Goal: Information Seeking & Learning: Learn about a topic

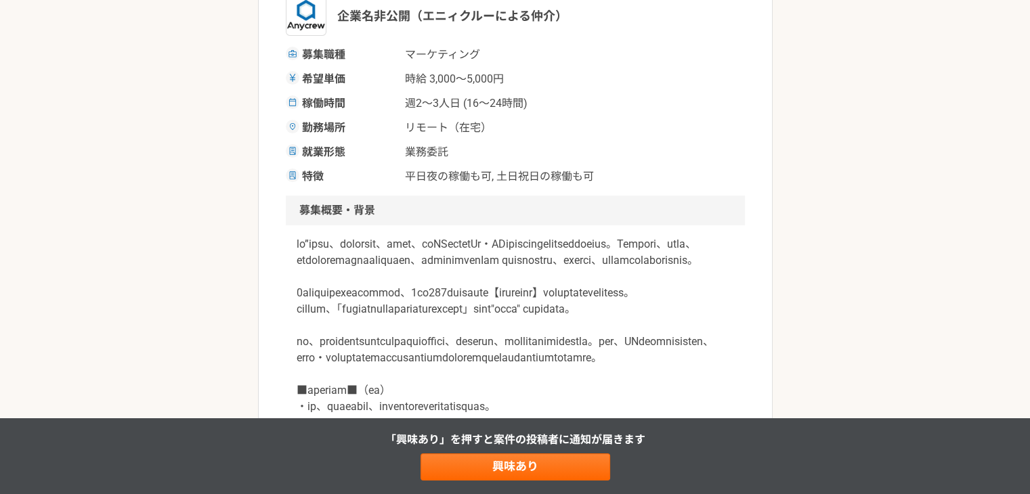
scroll to position [203, 0]
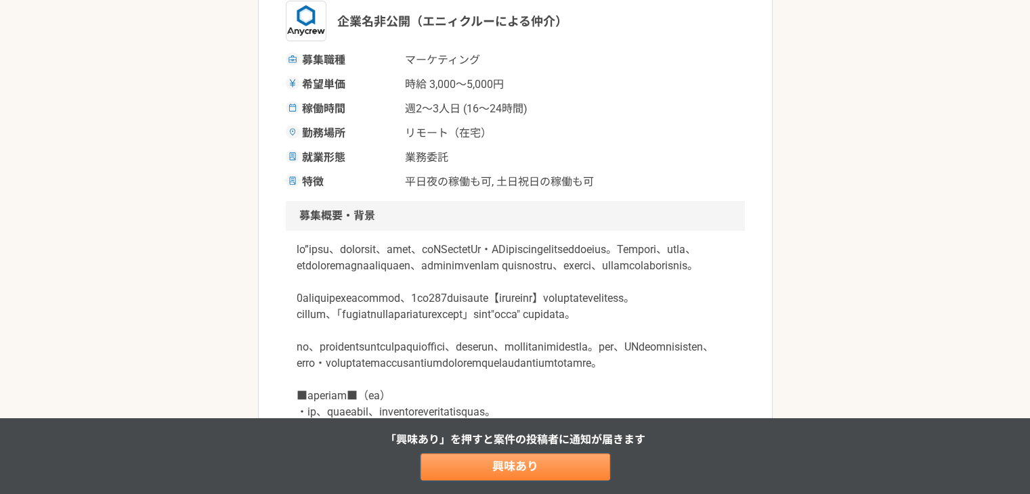
click at [534, 467] on link "興味あり" at bounding box center [516, 467] width 190 height 27
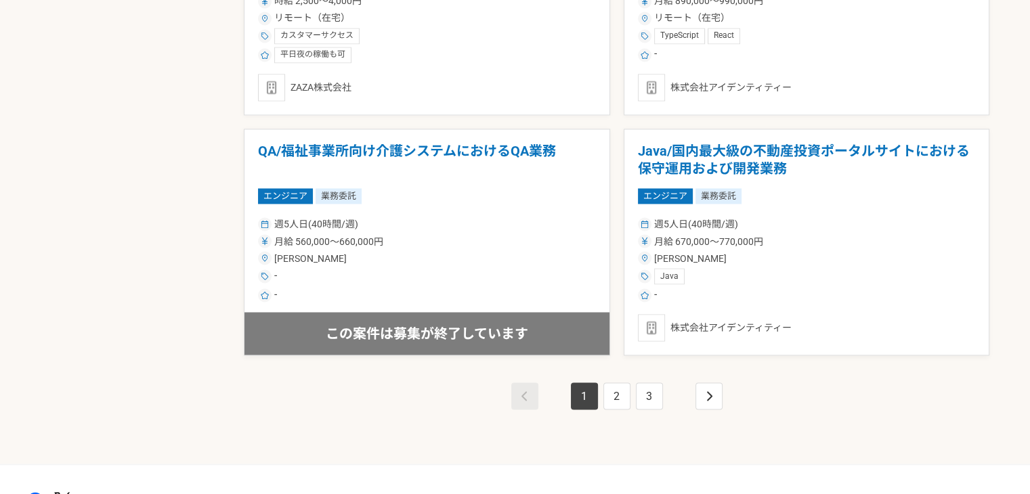
scroll to position [2370, 0]
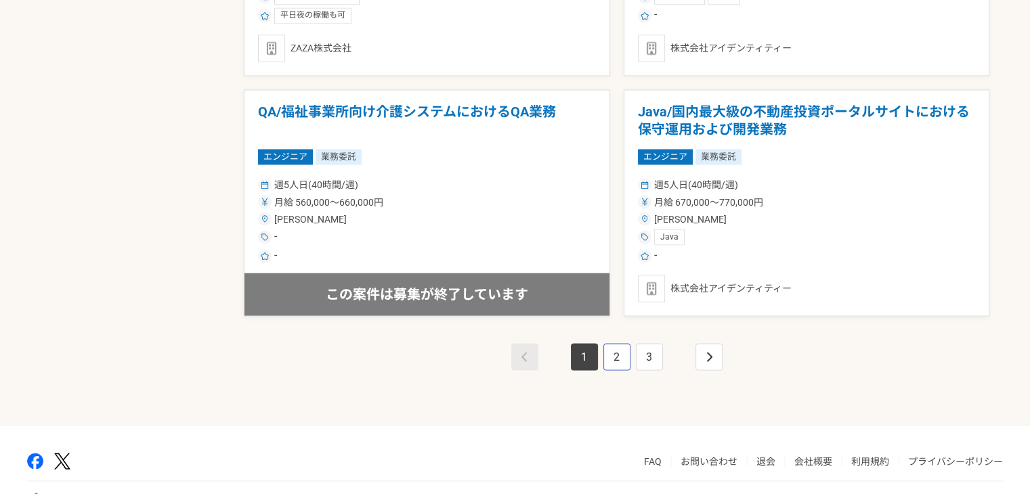
click at [618, 347] on link "2" at bounding box center [616, 356] width 27 height 27
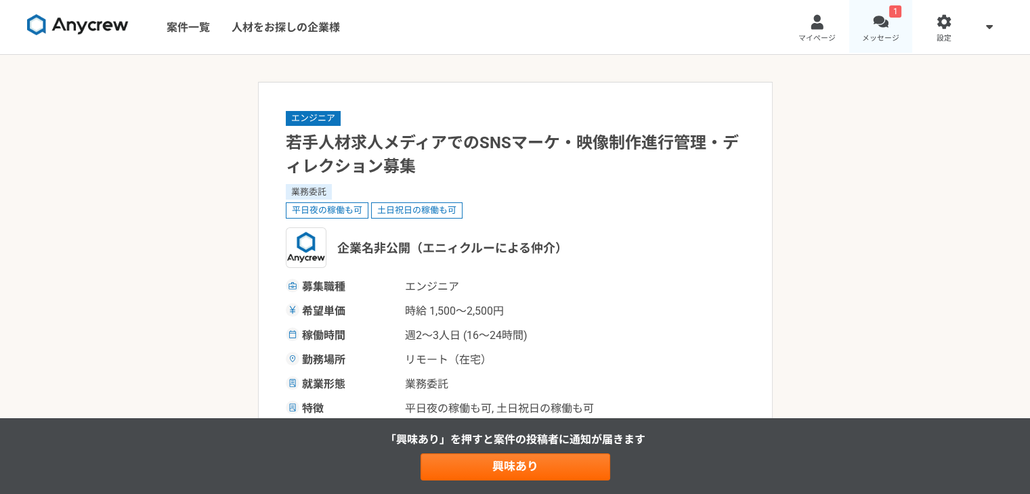
click at [876, 14] on div at bounding box center [881, 22] width 16 height 16
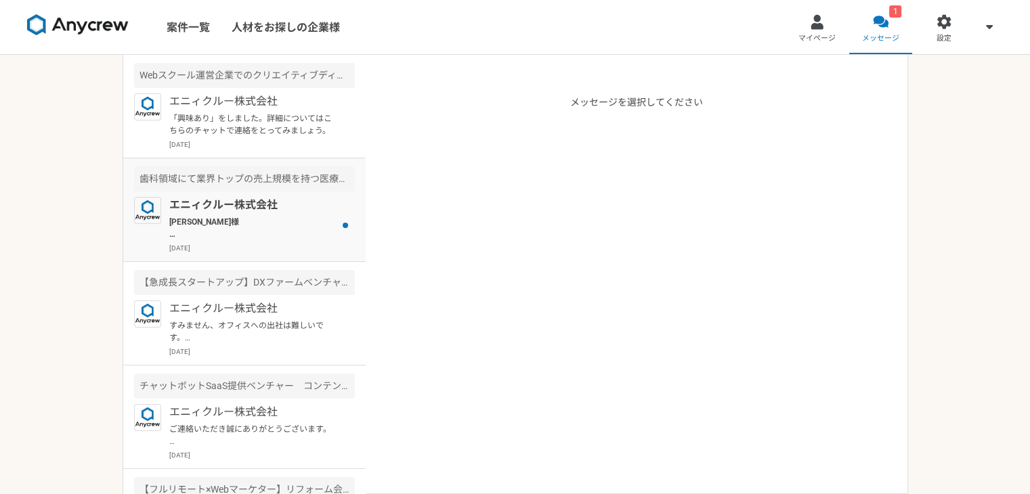
click at [270, 217] on p "[PERSON_NAME]様 本件、ご連絡が遅くなり、申し訳ございません。 本件ですが、一度、プロジェクトを見直したいとのことで、案件自体がクローズとなりまし…" at bounding box center [252, 228] width 167 height 24
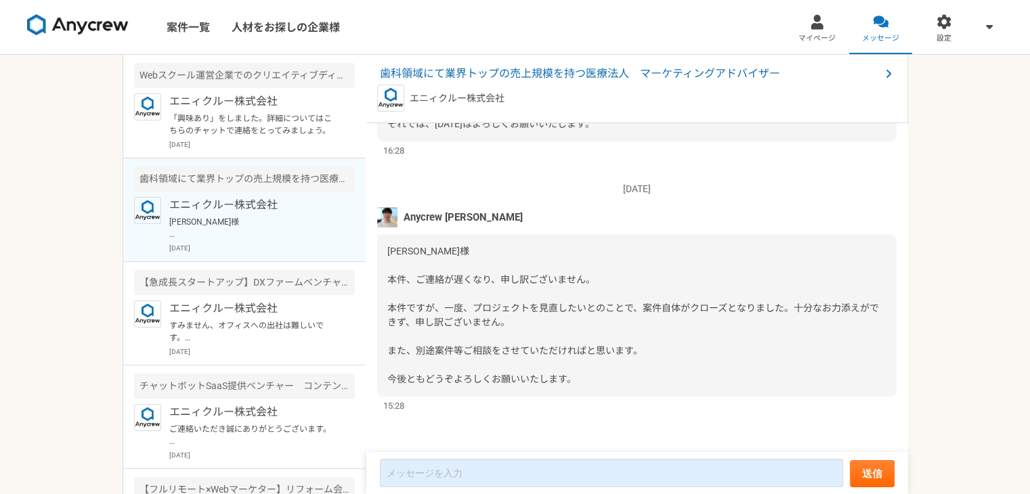
scroll to position [905, 0]
click at [159, 22] on link "案件一覧" at bounding box center [188, 27] width 65 height 54
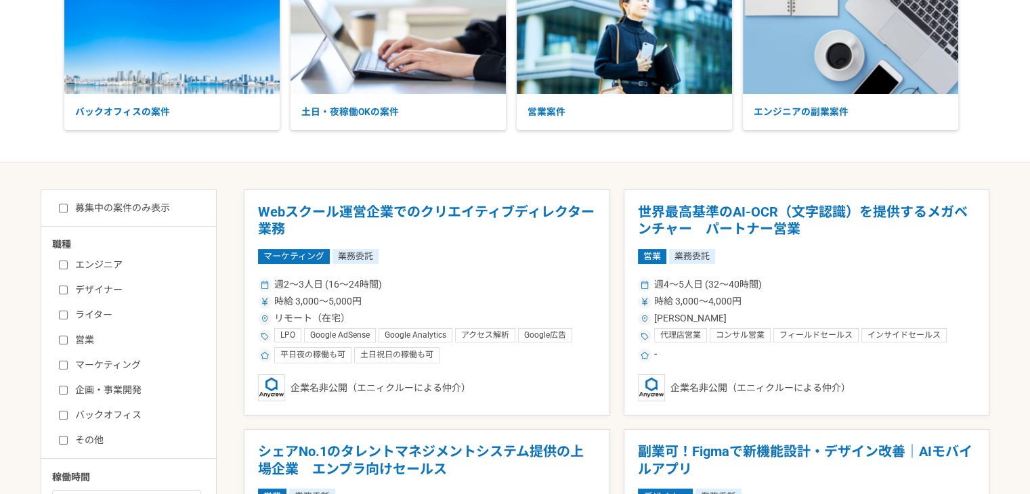
scroll to position [135, 0]
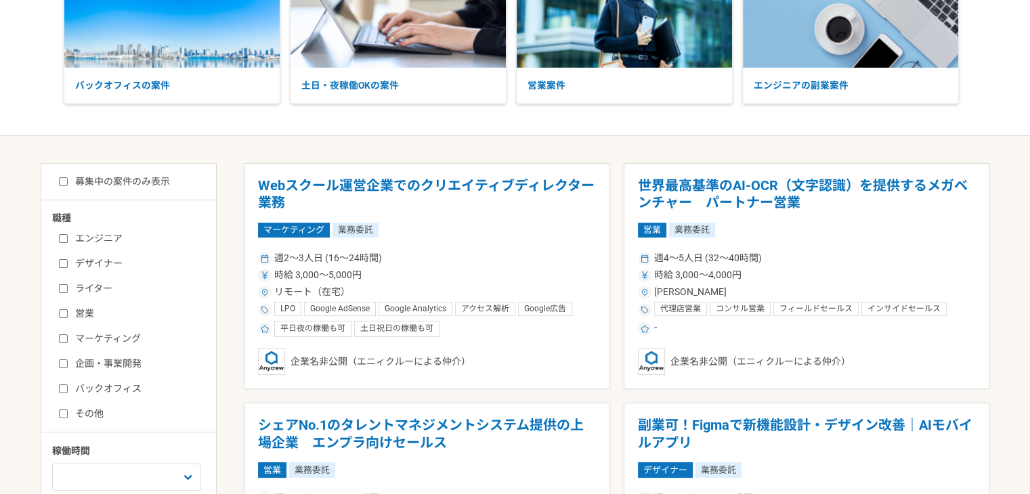
click at [62, 335] on input "マーケティング" at bounding box center [63, 339] width 9 height 9
checkbox input "true"
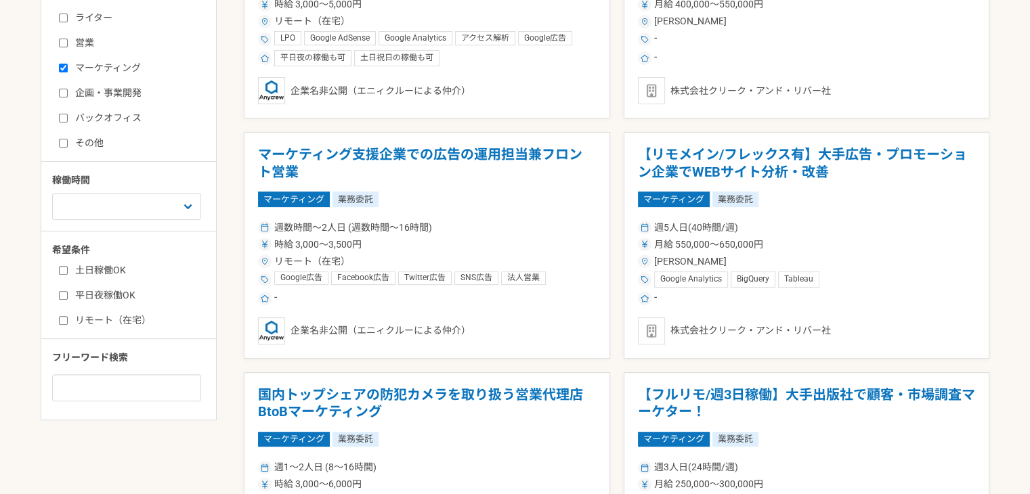
scroll to position [416, 0]
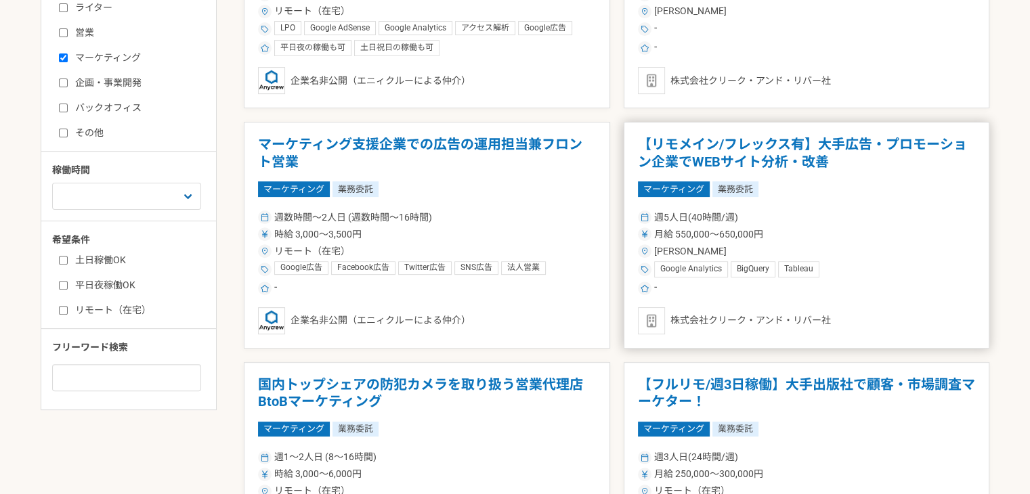
click at [865, 190] on div "マーケティング 業務委託" at bounding box center [807, 188] width 338 height 15
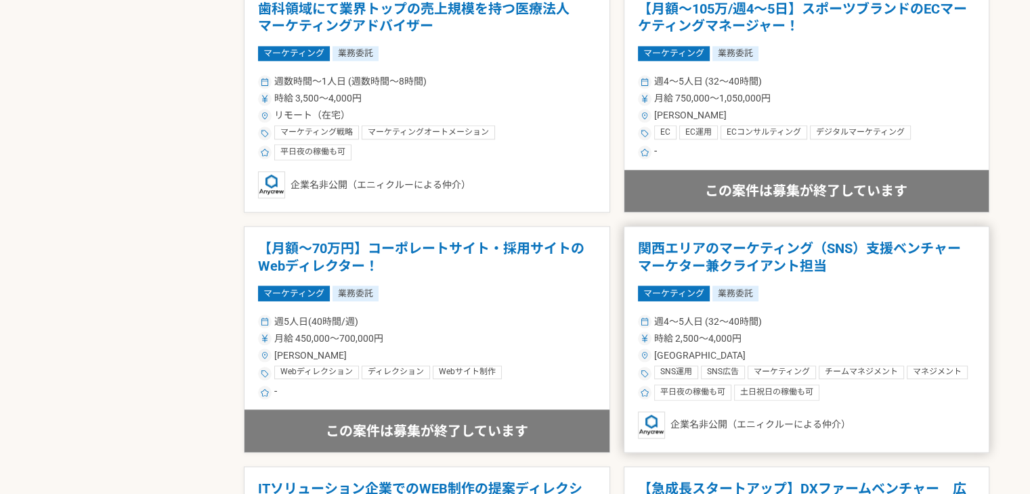
scroll to position [1625, 0]
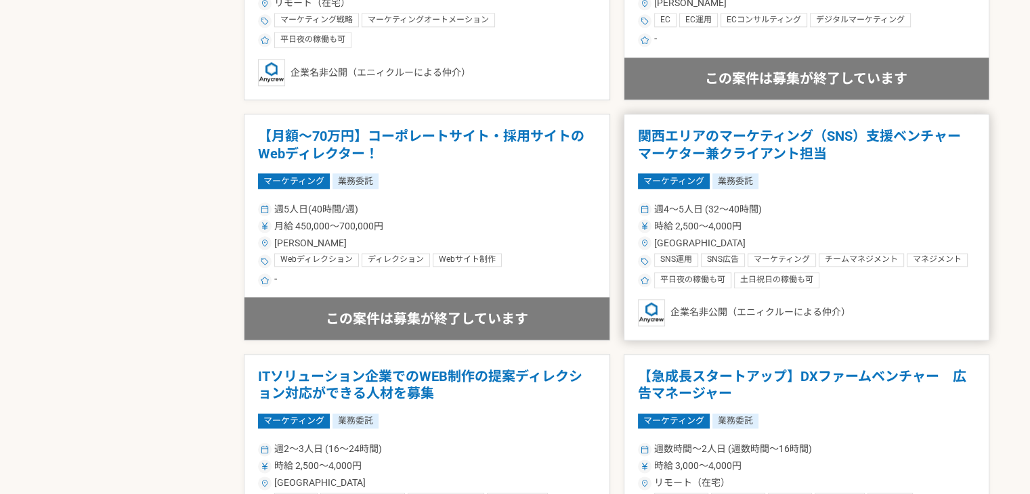
click at [805, 299] on div "企業名非公開（エニィクルーによる仲介）" at bounding box center [807, 312] width 338 height 27
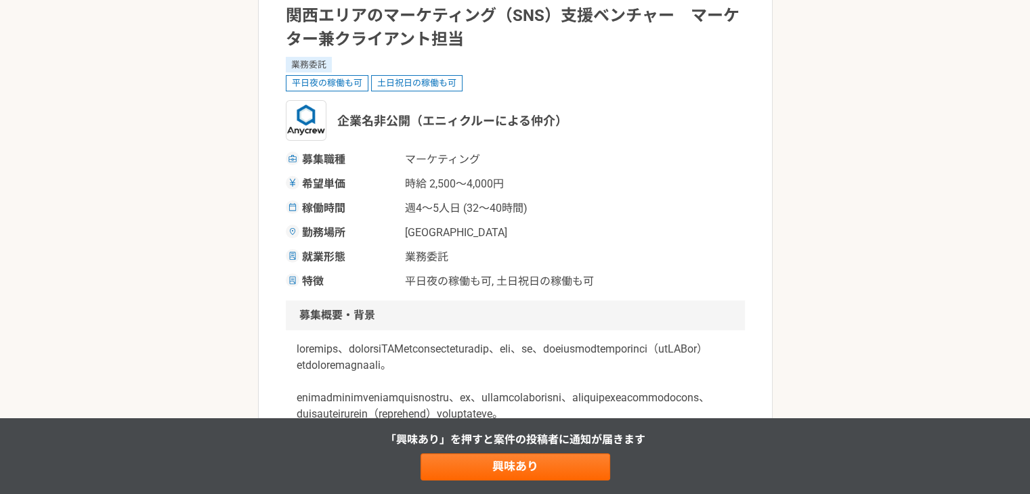
scroll to position [135, 0]
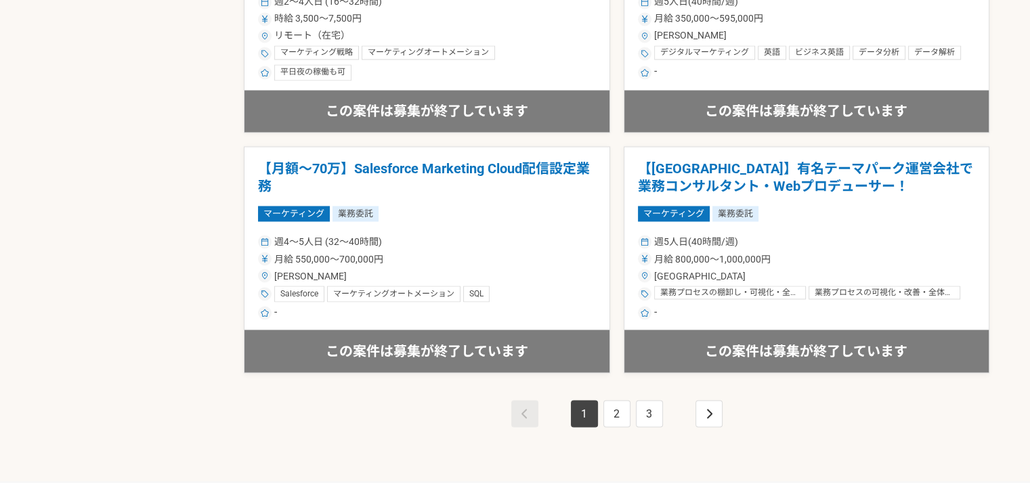
scroll to position [2317, 0]
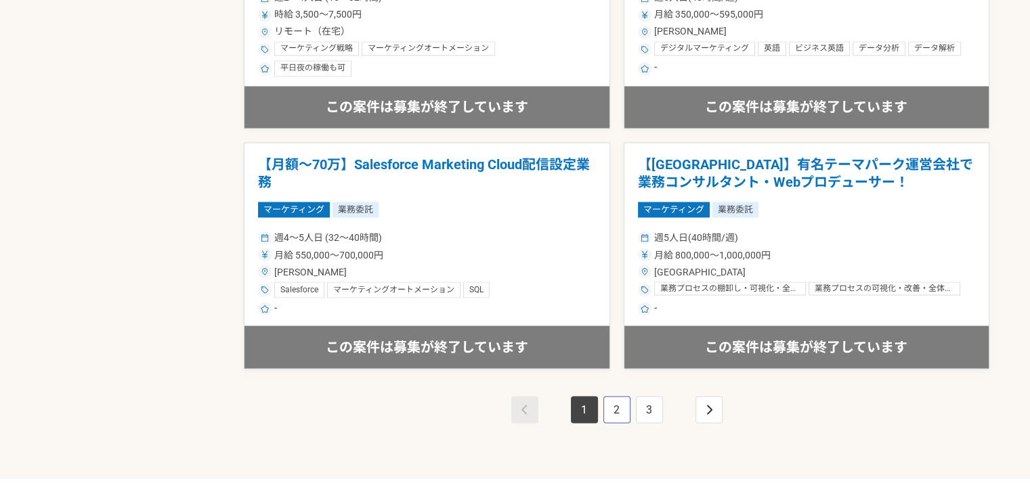
click at [613, 404] on link "2" at bounding box center [616, 409] width 27 height 27
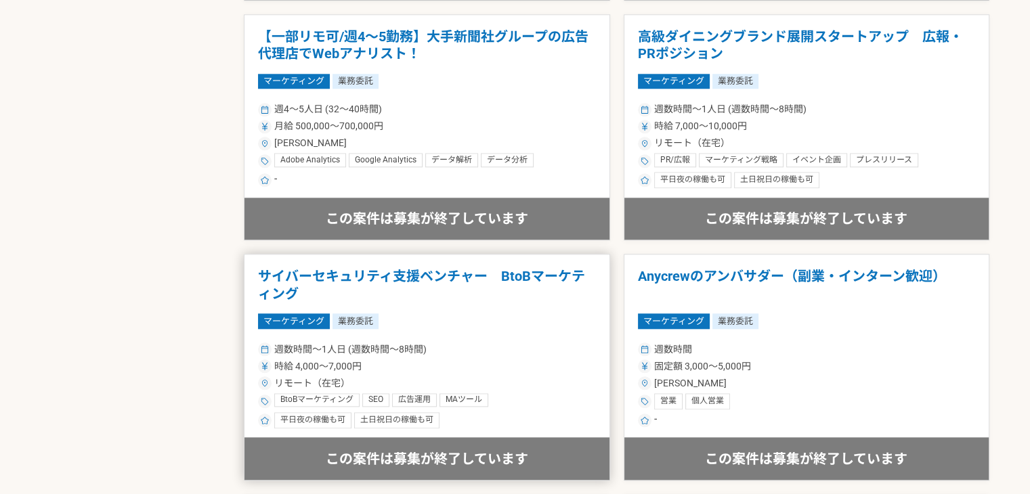
scroll to position [1490, 0]
